Goal: Contribute content: Add original content to the website for others to see

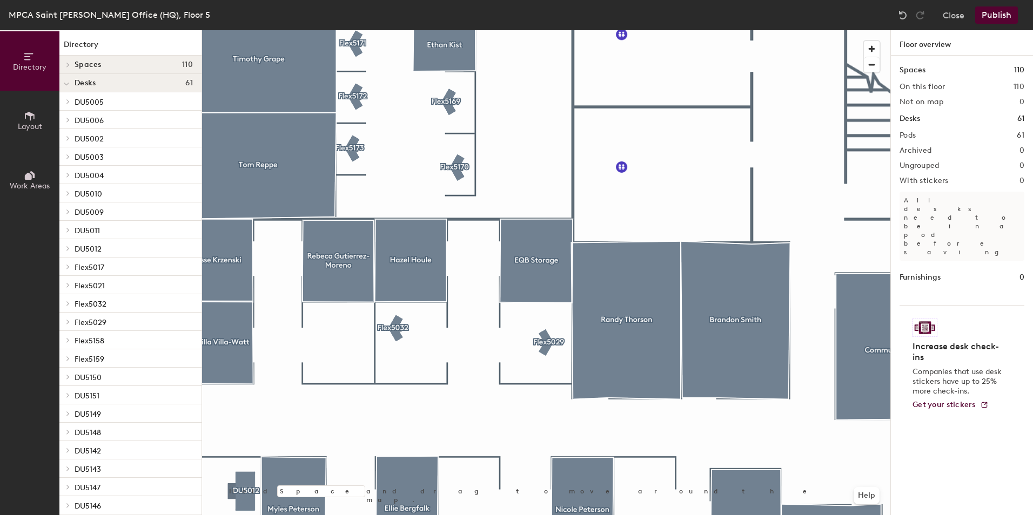
click at [24, 116] on icon at bounding box center [30, 116] width 12 height 12
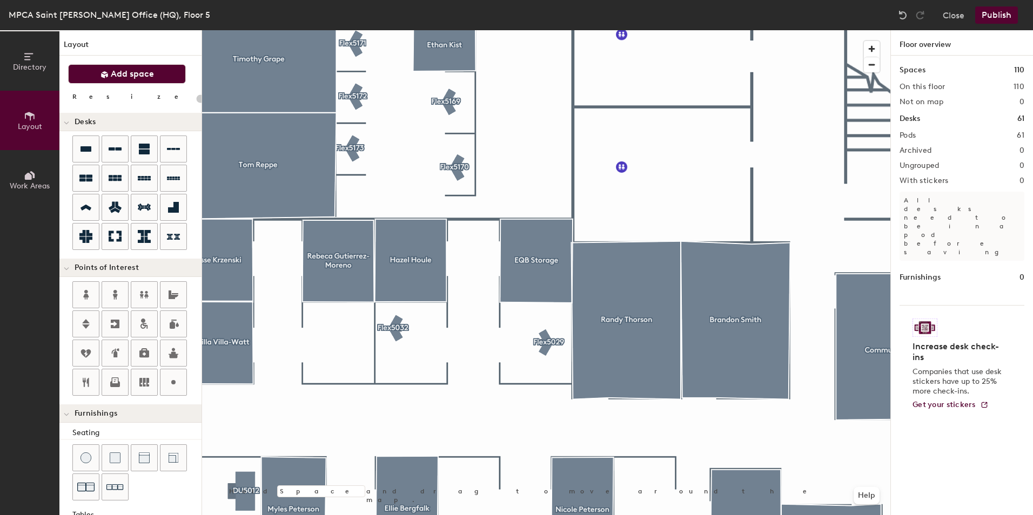
click at [115, 77] on span "Add space" at bounding box center [132, 74] width 43 height 11
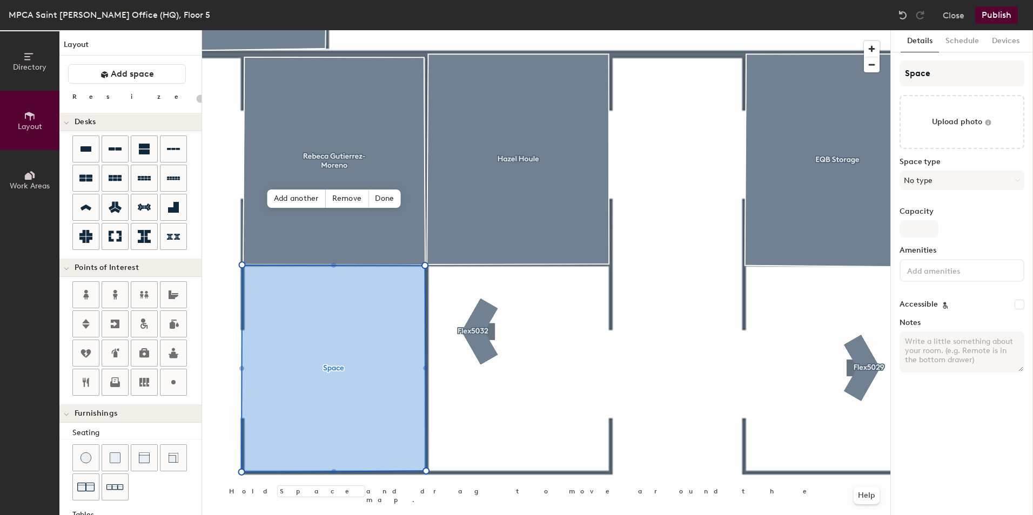
type input "20"
click at [923, 75] on input "Space" at bounding box center [961, 73] width 125 height 26
type input "C"
type input "20"
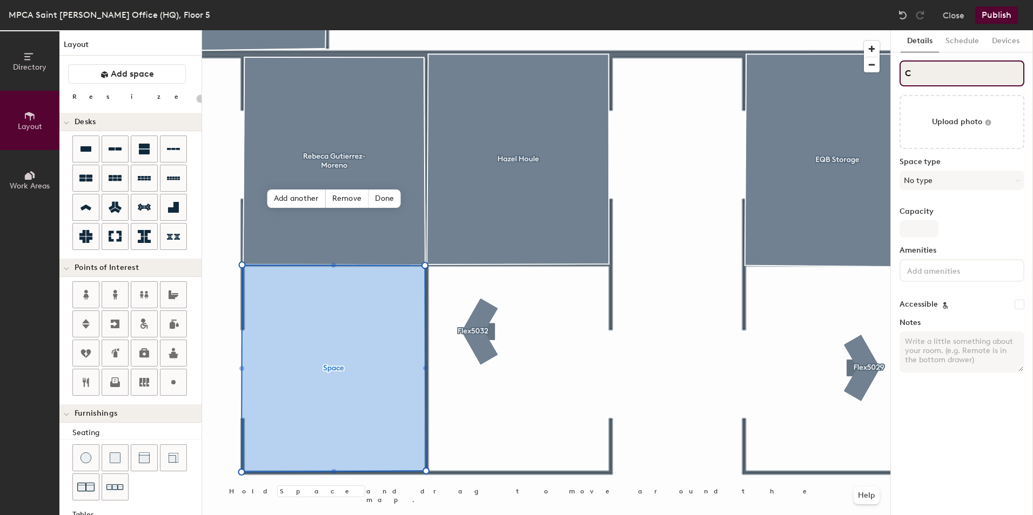
type input "Co"
type input "20"
type input "Col"
type input "20"
type input "Coll"
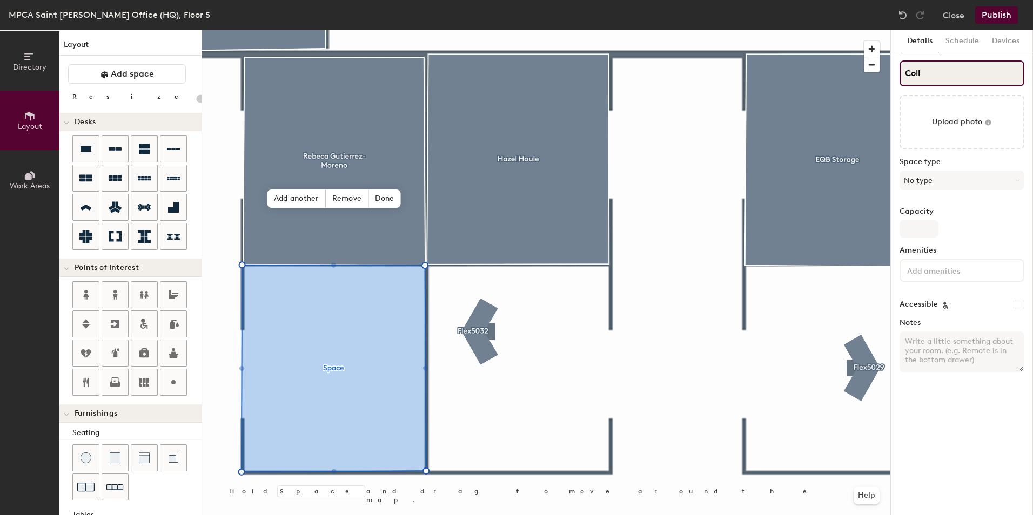
type input "20"
type input "Colle"
type input "20"
type input "Coll"
type input "20"
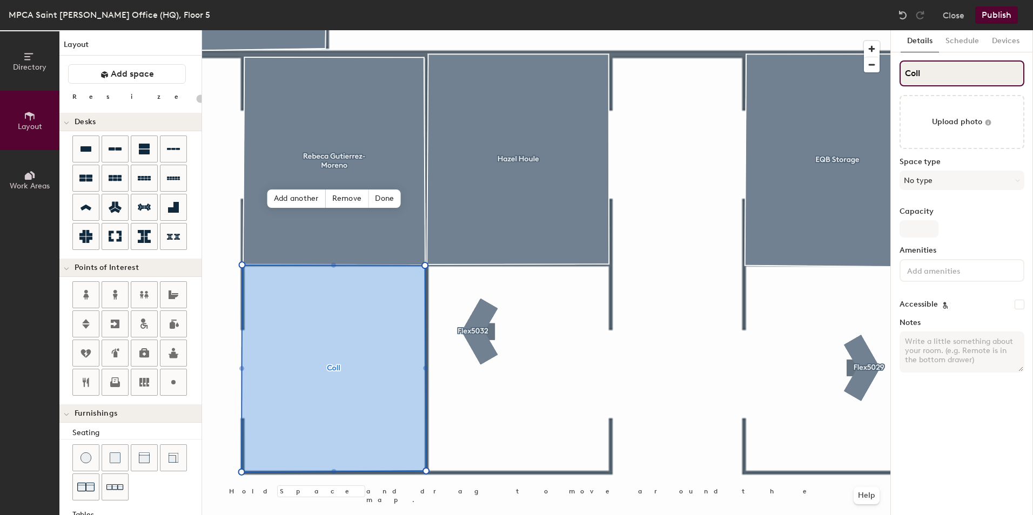
type input "Colle"
type input "20"
type input "[PERSON_NAME]"
type input "20"
type input "[PERSON_NAME]"
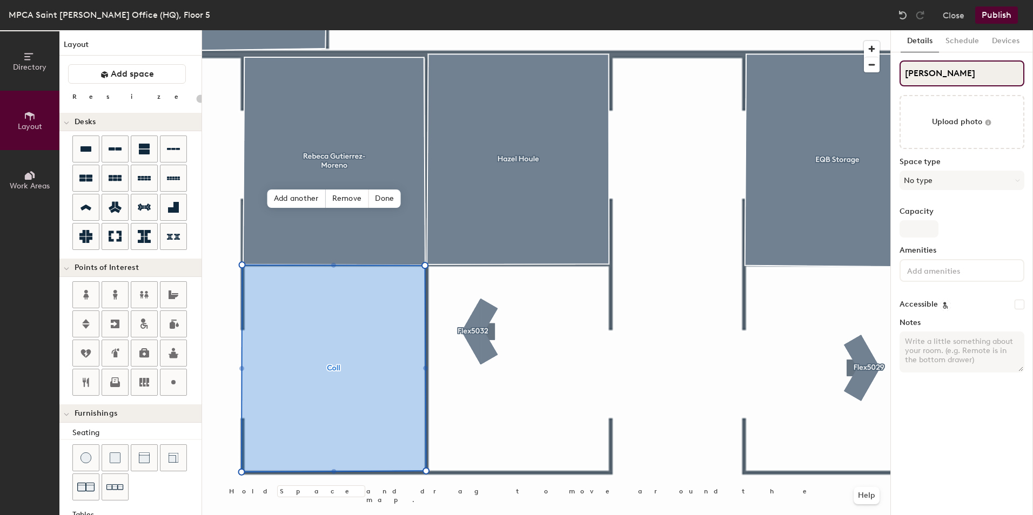
type input "20"
type input "[PERSON_NAME]"
type input "20"
type input "[PERSON_NAME] He"
type input "20"
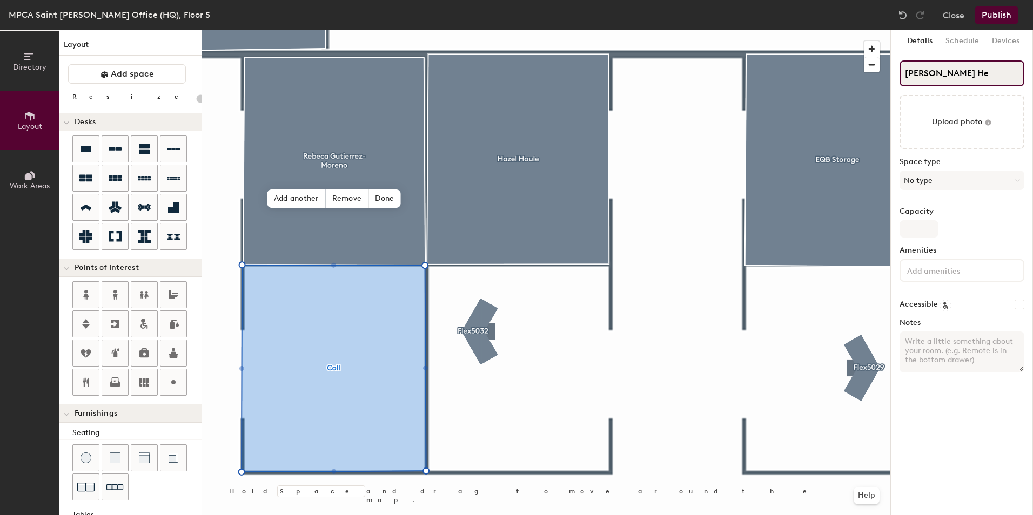
type input "[PERSON_NAME] Het"
type input "20"
type input "[PERSON_NAME]"
type input "20"
type input "[PERSON_NAME]"
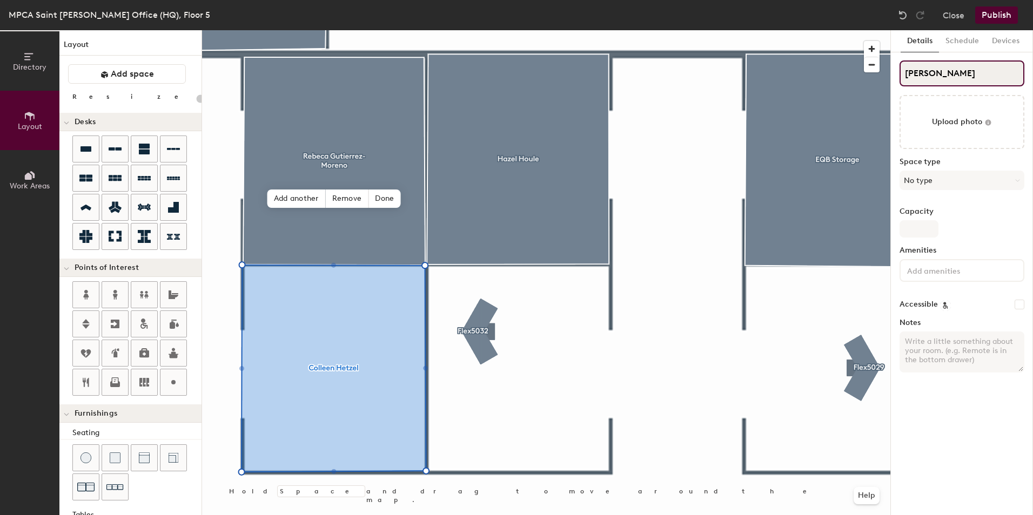
type input "20"
type input "[PERSON_NAME]"
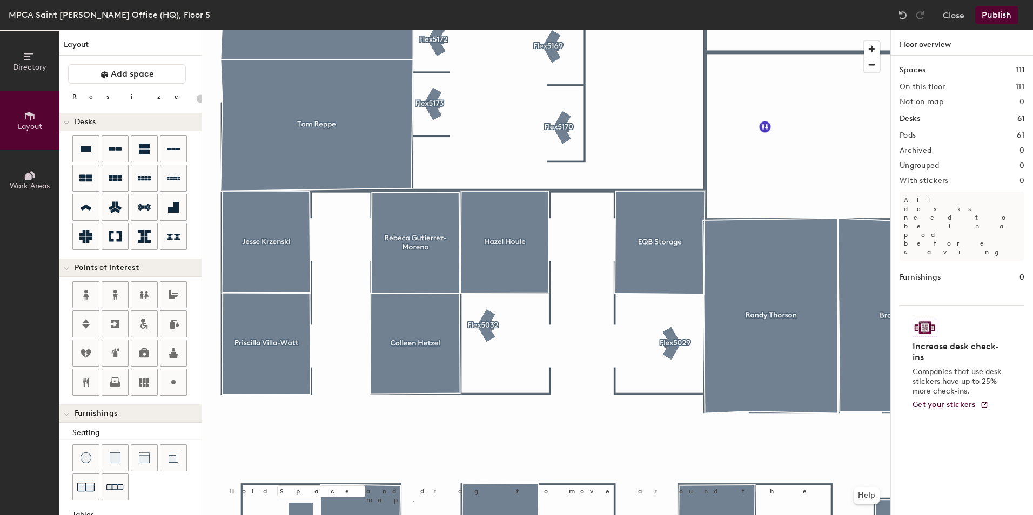
click at [994, 15] on button "Publish" at bounding box center [996, 14] width 43 height 17
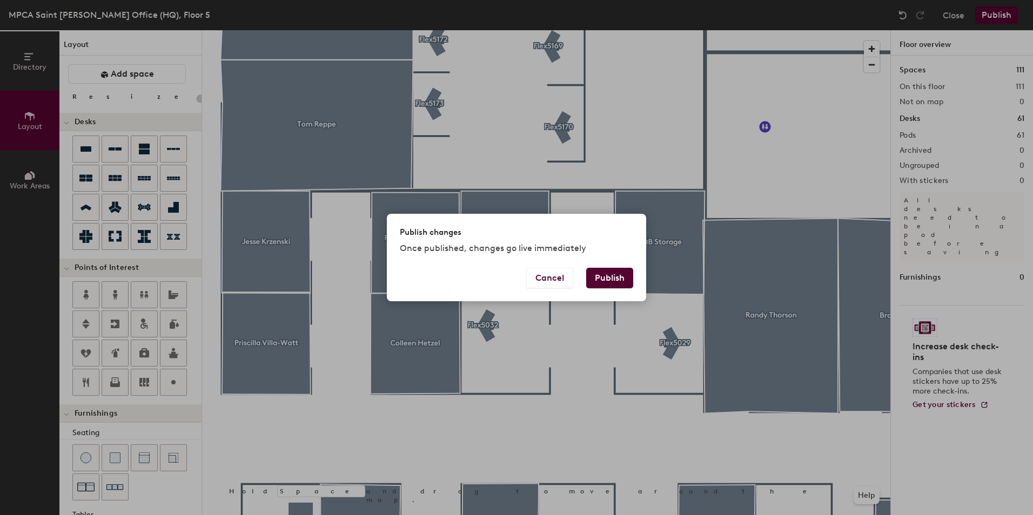
click at [600, 281] on button "Publish" at bounding box center [609, 278] width 47 height 21
type input "20"
